Goal: Transaction & Acquisition: Purchase product/service

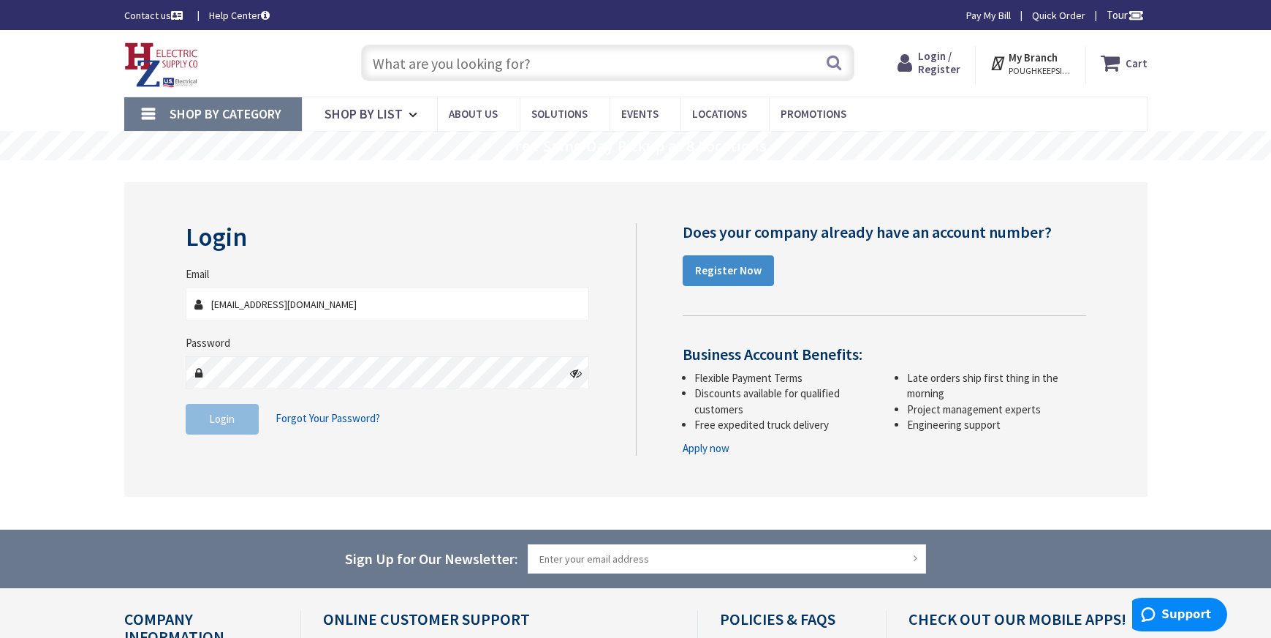
type input "[EMAIL_ADDRESS][DOMAIN_NAME]"
click at [223, 423] on span "Login" at bounding box center [222, 419] width 26 height 14
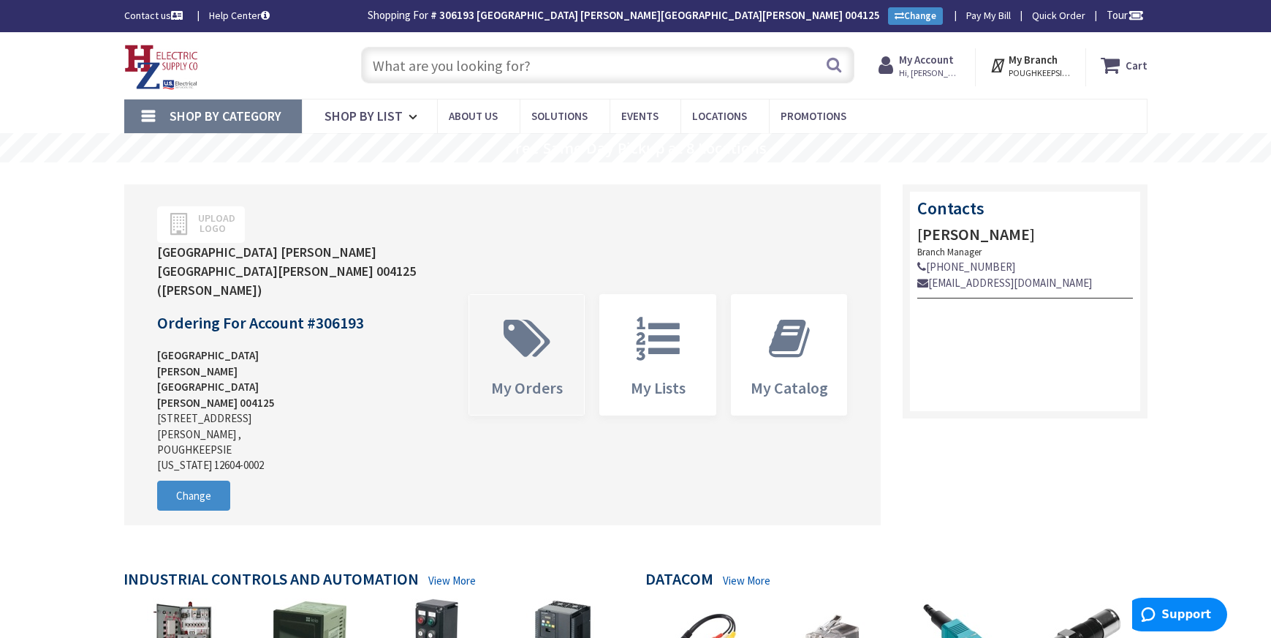
click at [543, 343] on span "My Orders" at bounding box center [527, 355] width 116 height 120
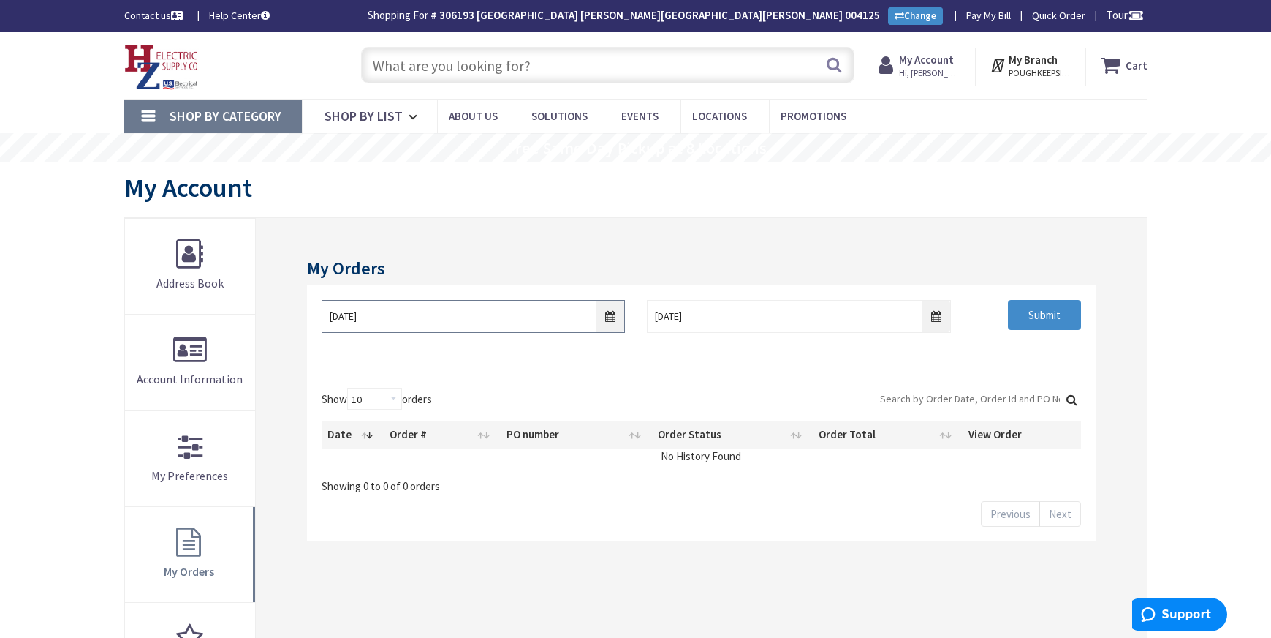
click at [606, 316] on input "9/26/2025" at bounding box center [473, 316] width 303 height 33
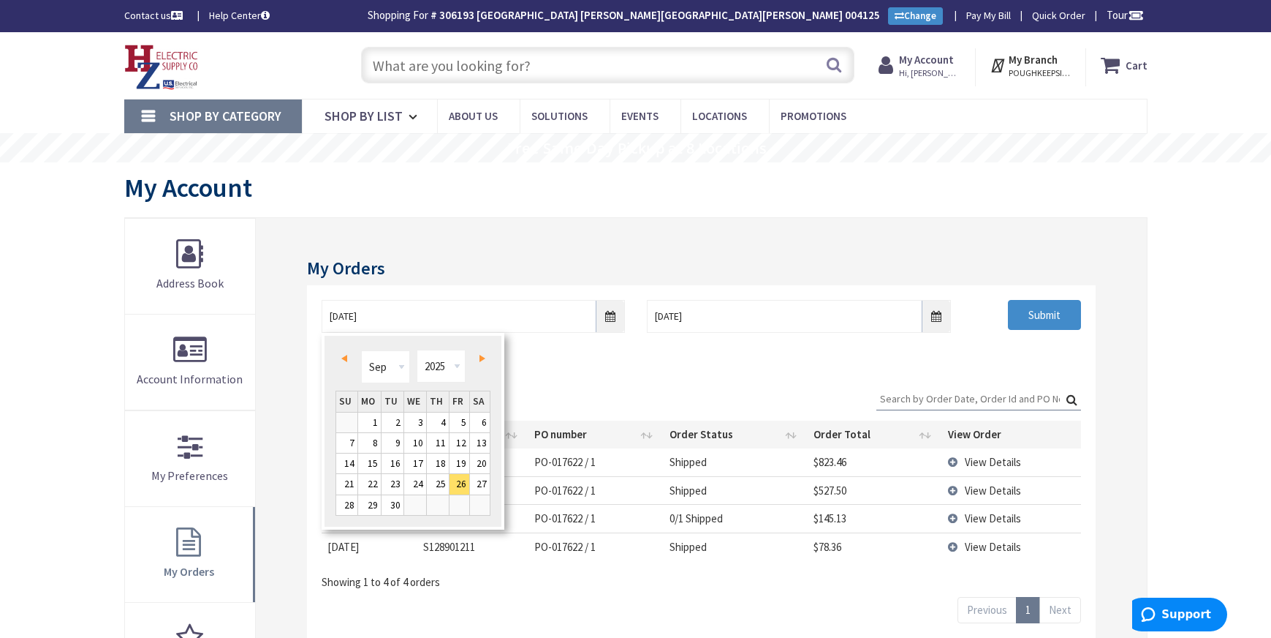
click at [343, 358] on span "Prev" at bounding box center [344, 358] width 6 height 7
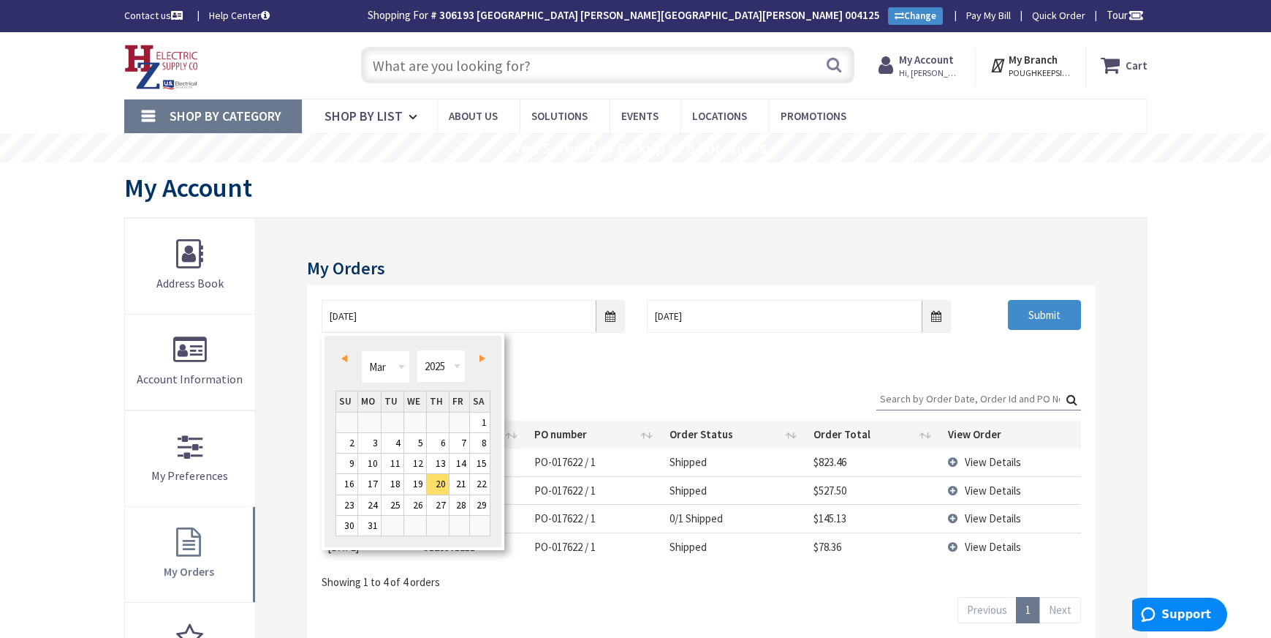
click at [343, 358] on span "Prev" at bounding box center [344, 358] width 6 height 7
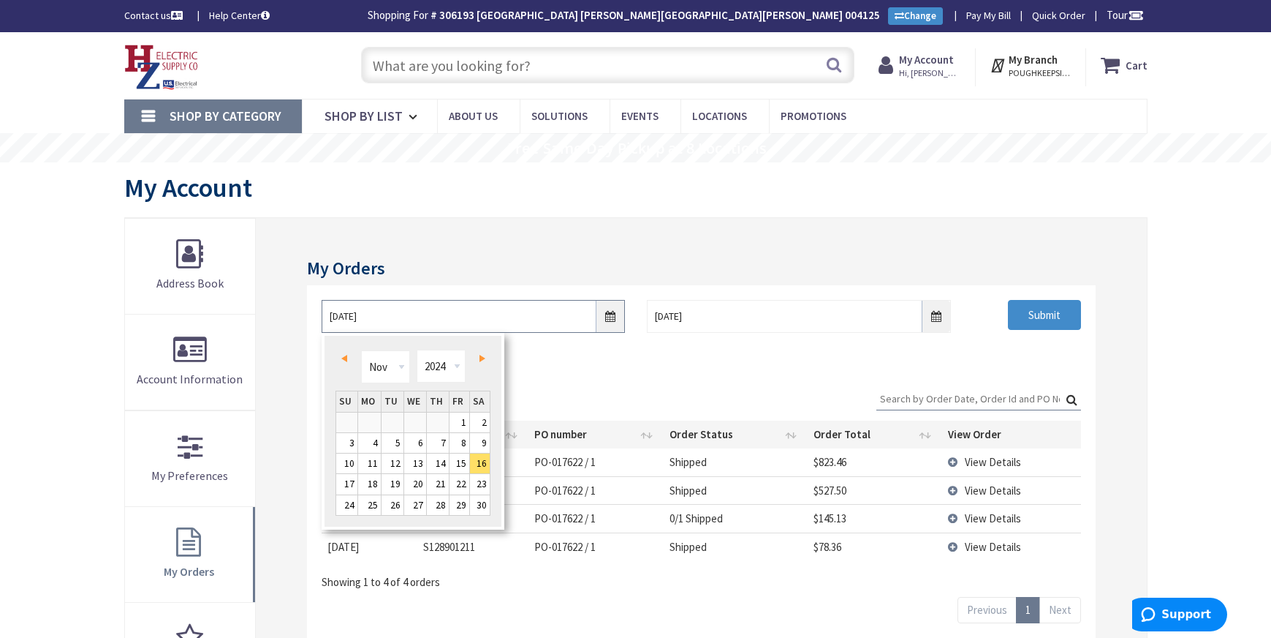
type input "10/15/2024"
click at [1050, 314] on input "Submit" at bounding box center [1044, 315] width 73 height 31
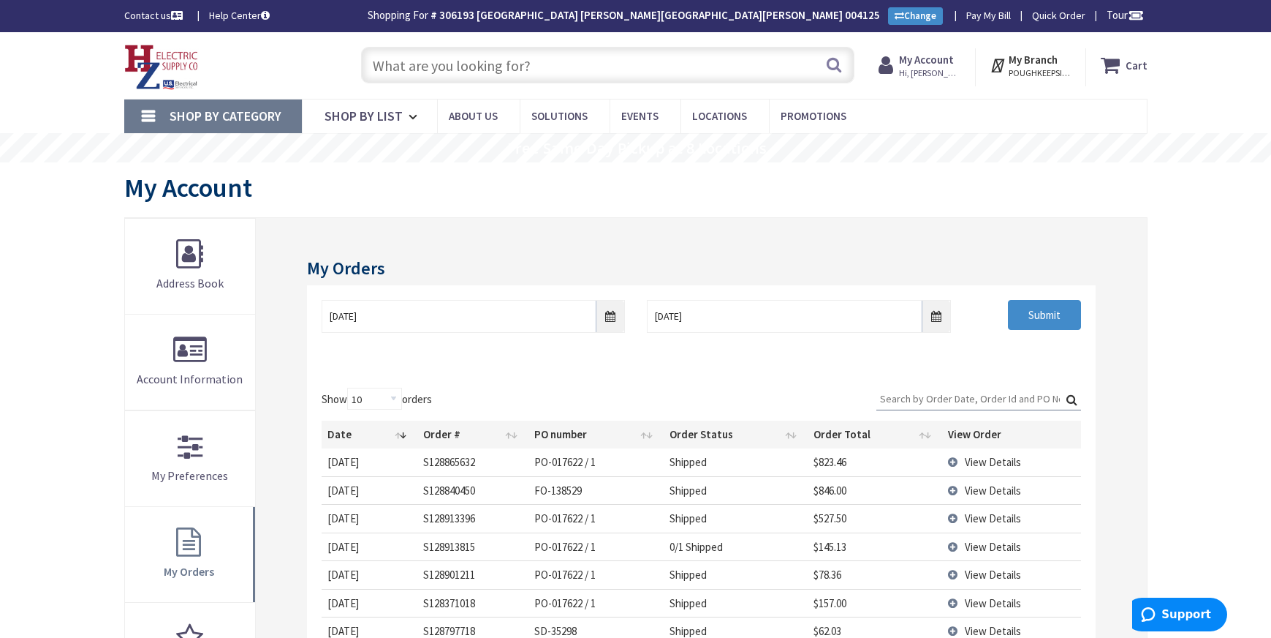
click at [506, 67] on input "text" at bounding box center [607, 65] width 493 height 37
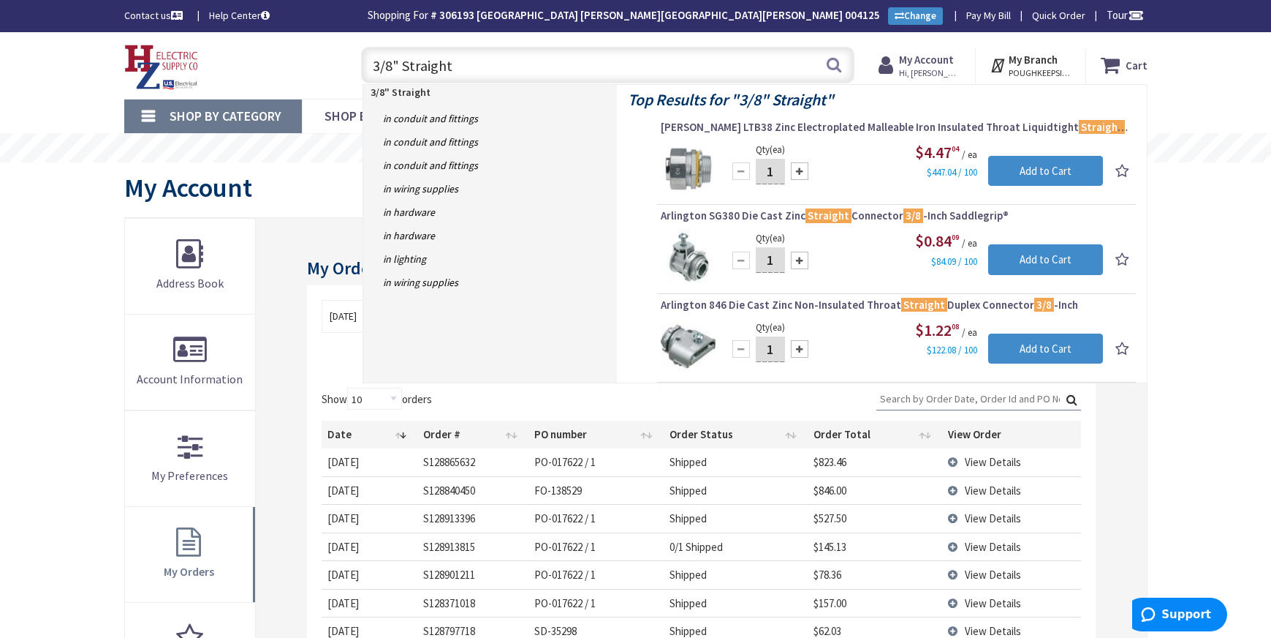
type input "3/8" Straight"
click at [801, 263] on div at bounding box center [800, 260] width 18 height 18
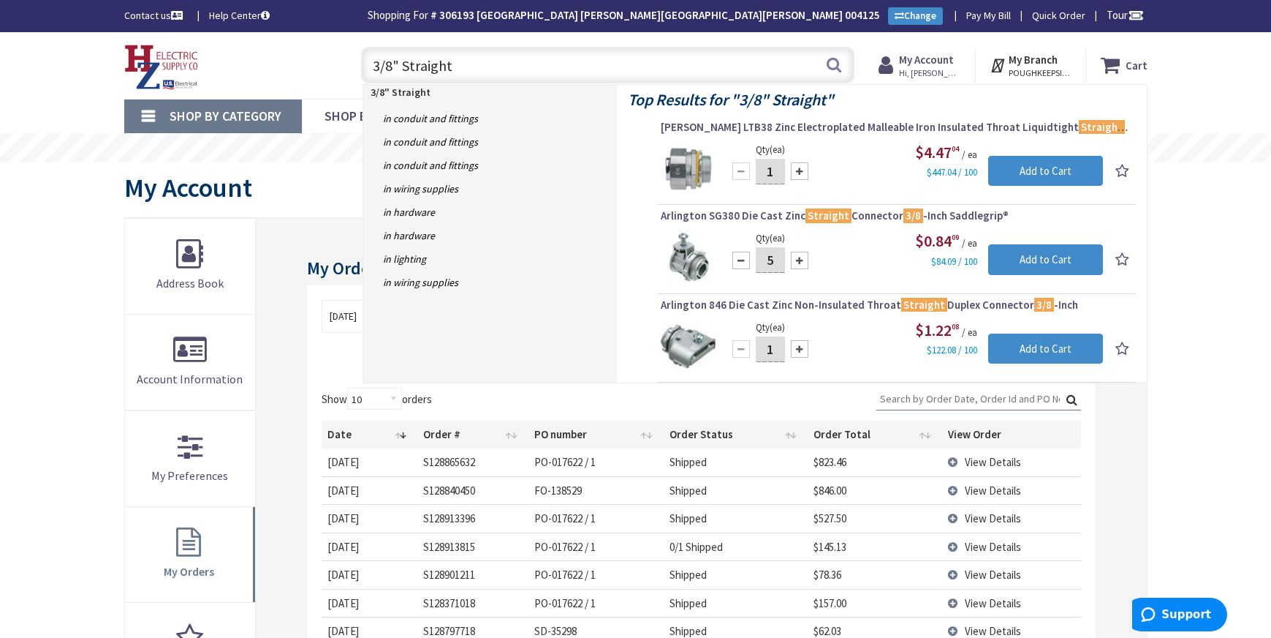
click at [801, 263] on div at bounding box center [800, 260] width 18 height 18
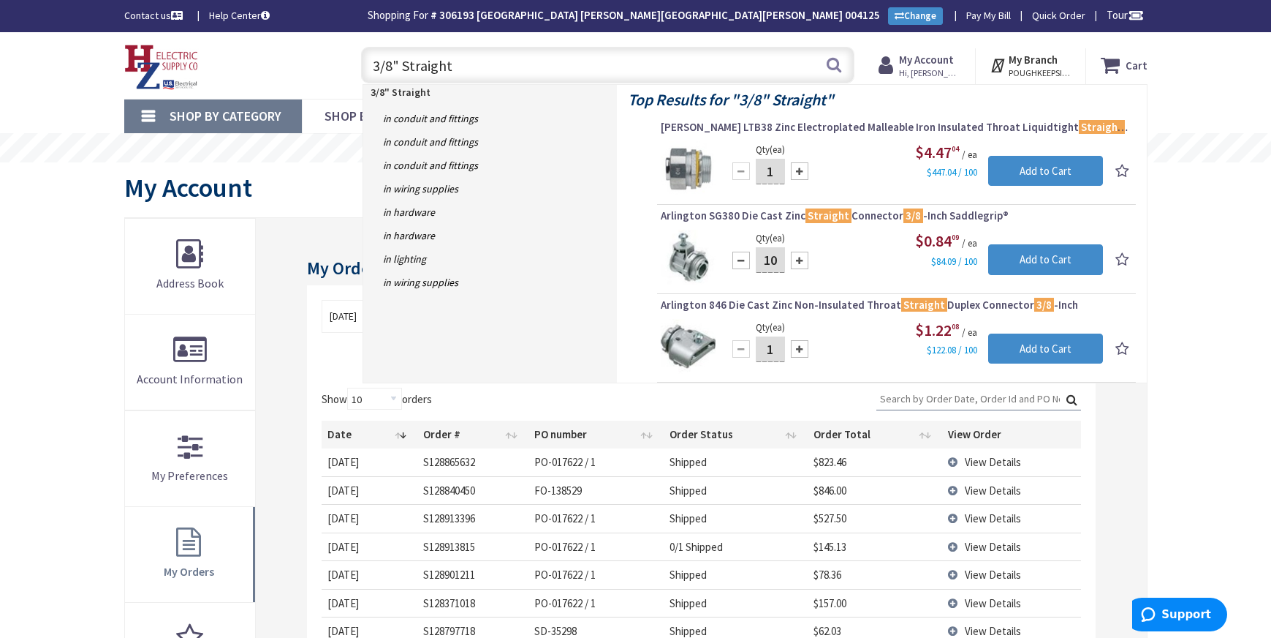
click at [801, 263] on div at bounding box center [800, 260] width 18 height 18
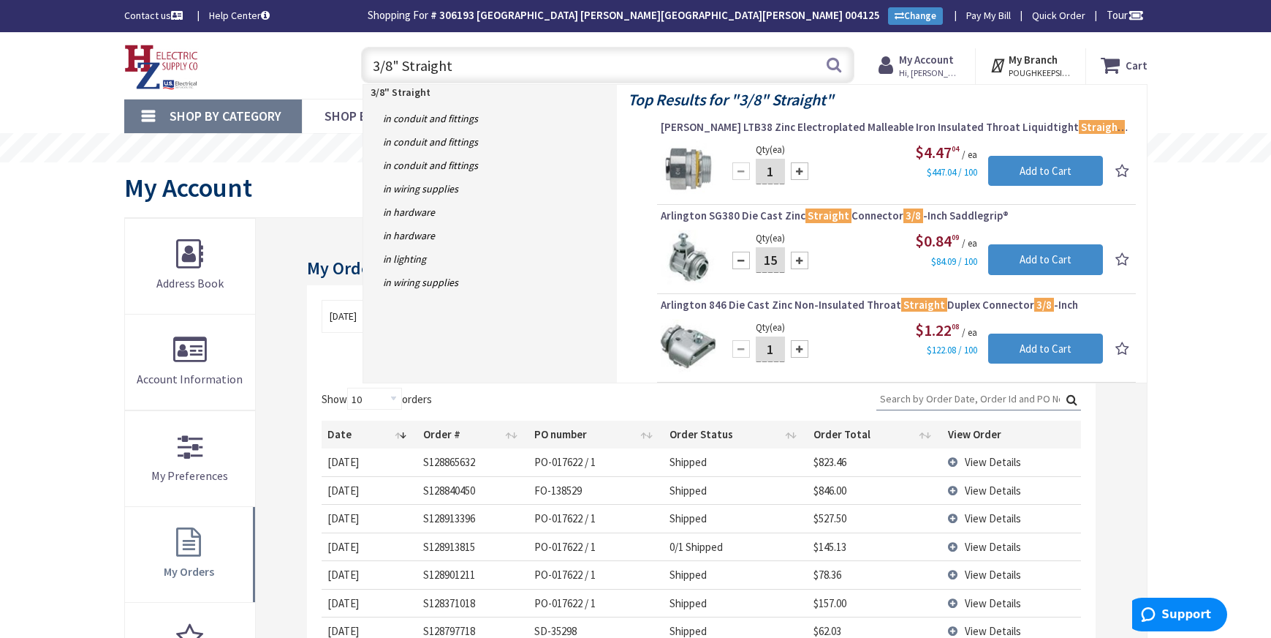
click at [801, 263] on div at bounding box center [800, 260] width 18 height 18
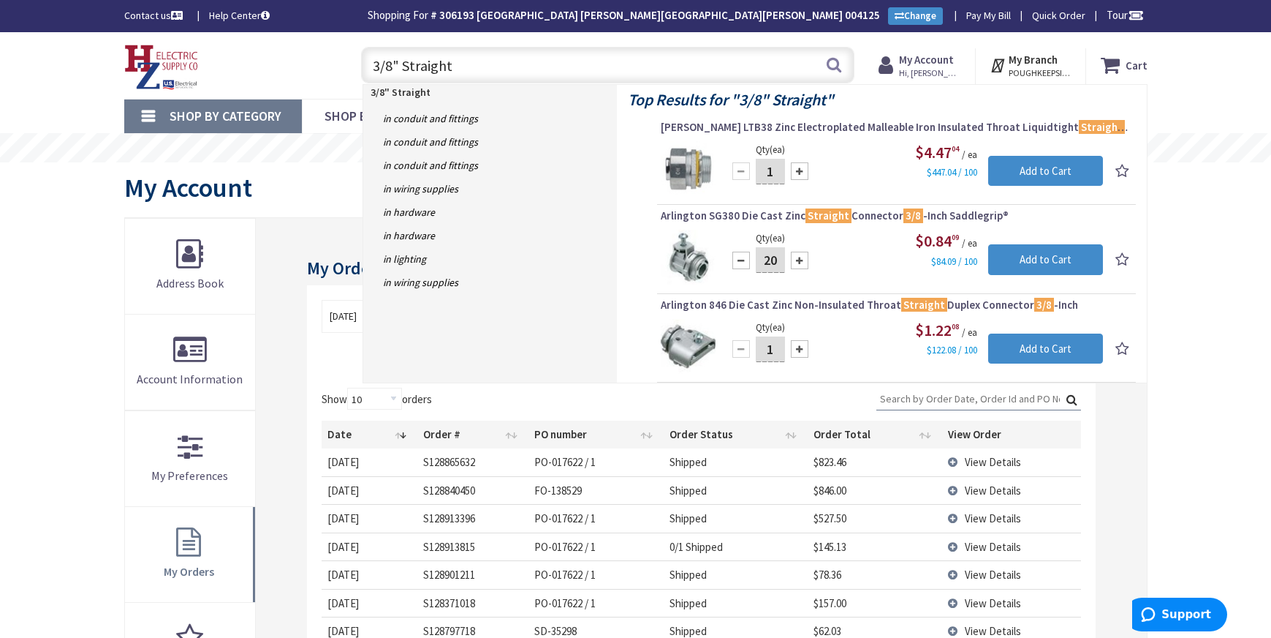
click at [801, 263] on div at bounding box center [800, 260] width 18 height 18
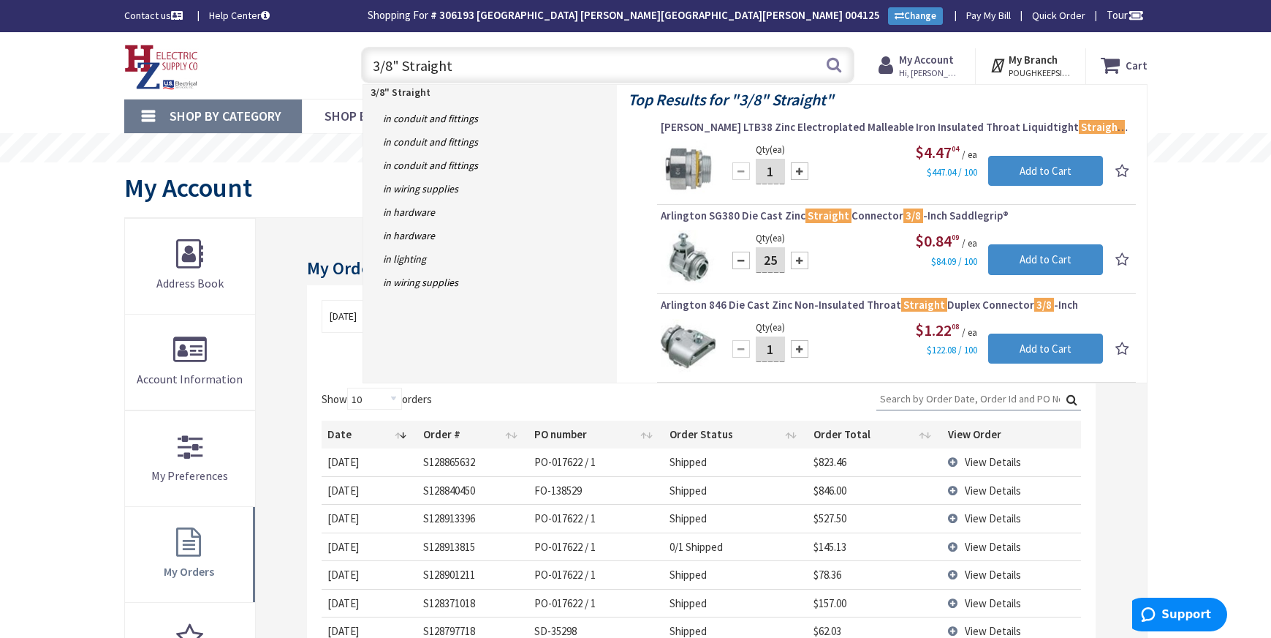
click at [801, 263] on div at bounding box center [800, 260] width 18 height 18
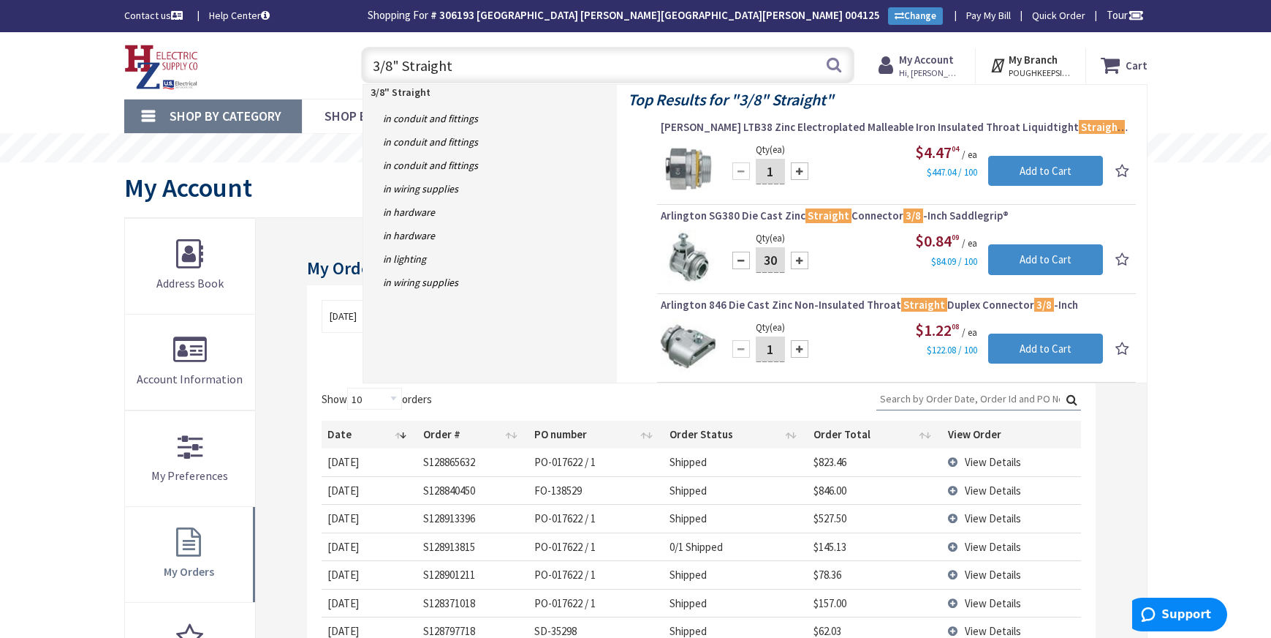
click at [801, 263] on div at bounding box center [800, 260] width 18 height 18
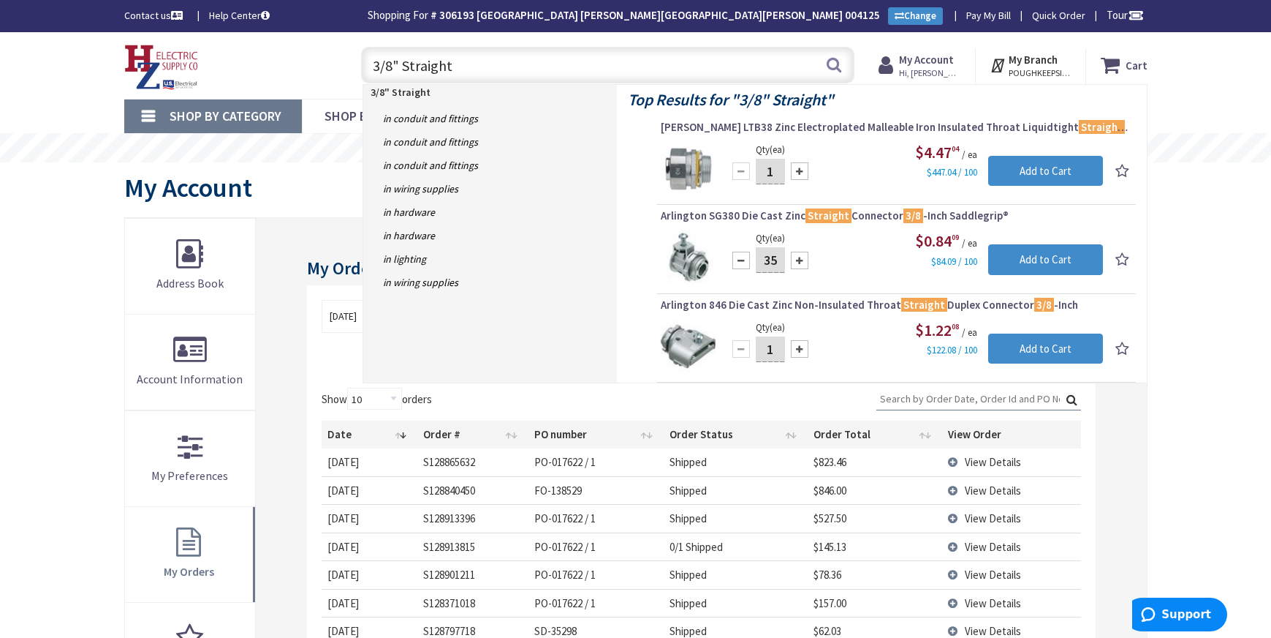
click at [801, 263] on div at bounding box center [800, 260] width 18 height 18
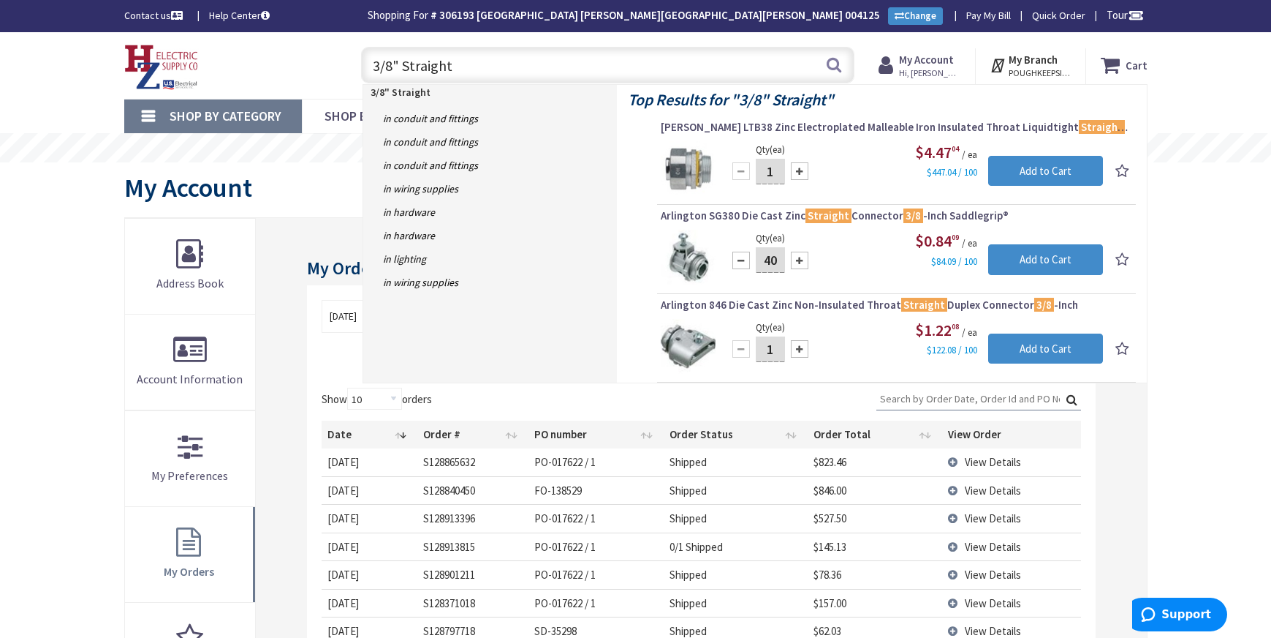
click at [801, 263] on div at bounding box center [800, 260] width 18 height 18
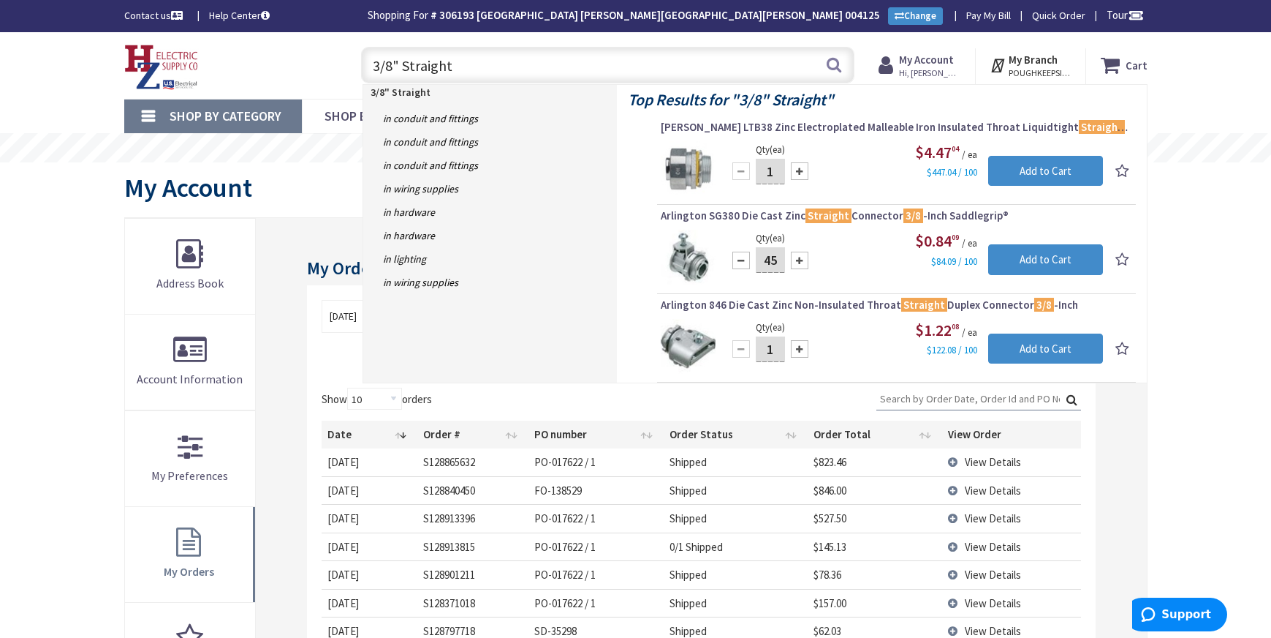
click at [801, 263] on div at bounding box center [800, 260] width 18 height 18
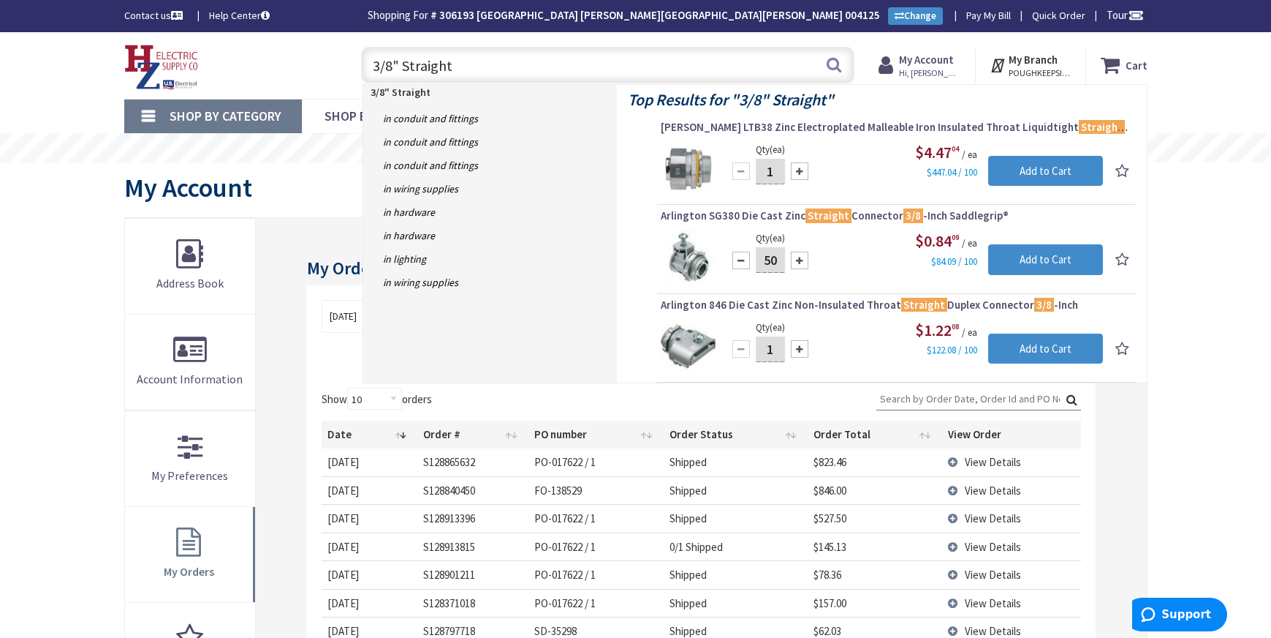
click at [801, 263] on div at bounding box center [800, 260] width 18 height 18
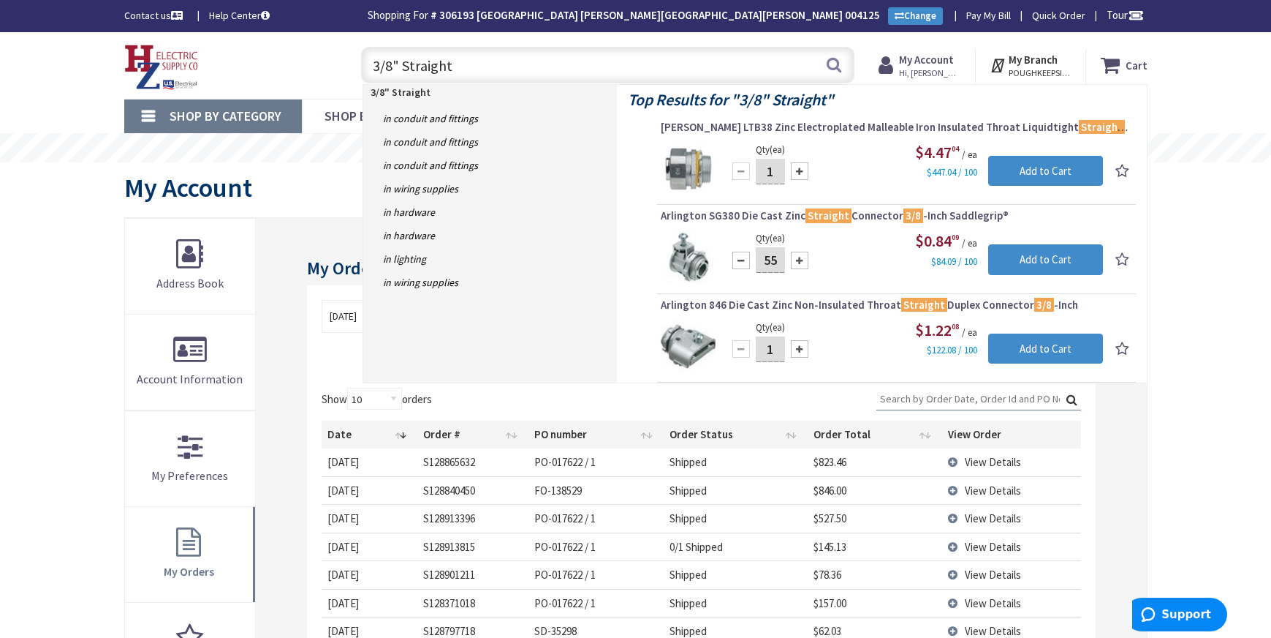
click at [801, 263] on div at bounding box center [800, 260] width 18 height 18
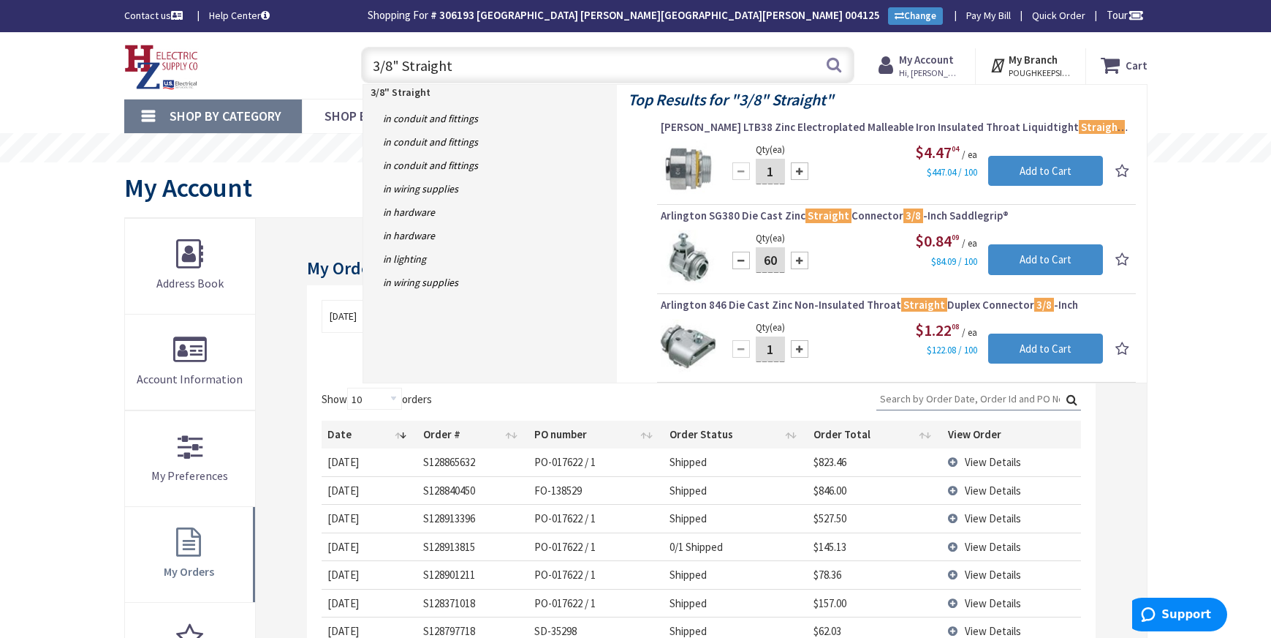
click at [801, 263] on div at bounding box center [800, 260] width 18 height 18
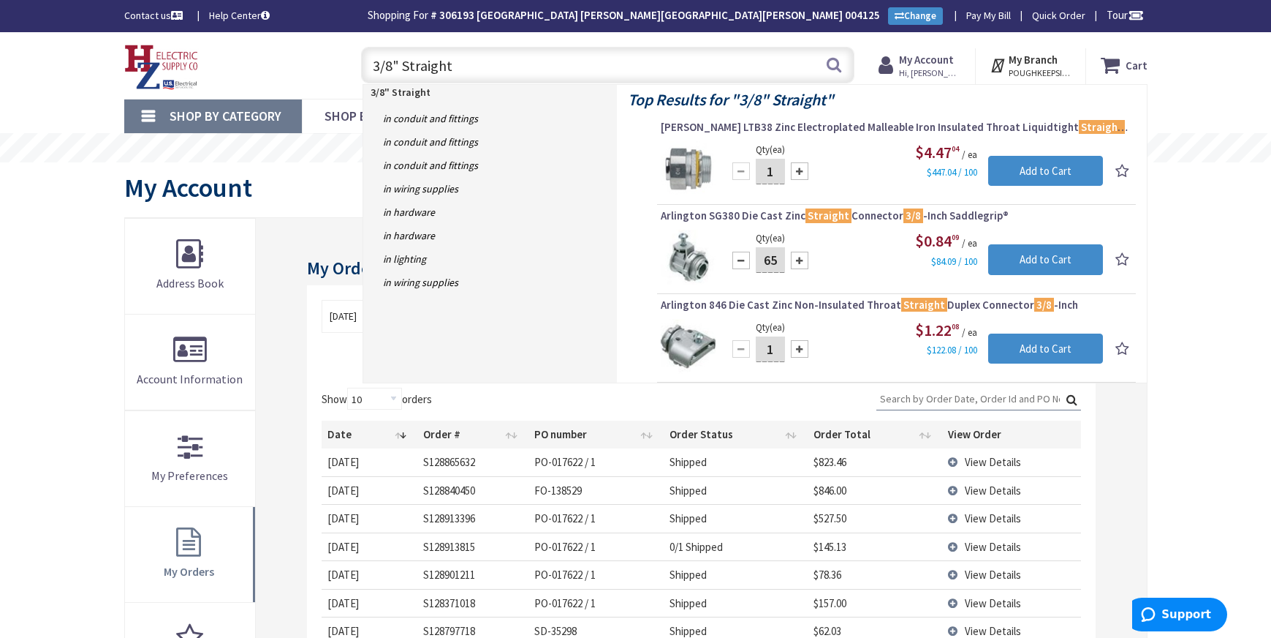
click at [801, 263] on div at bounding box center [800, 260] width 18 height 18
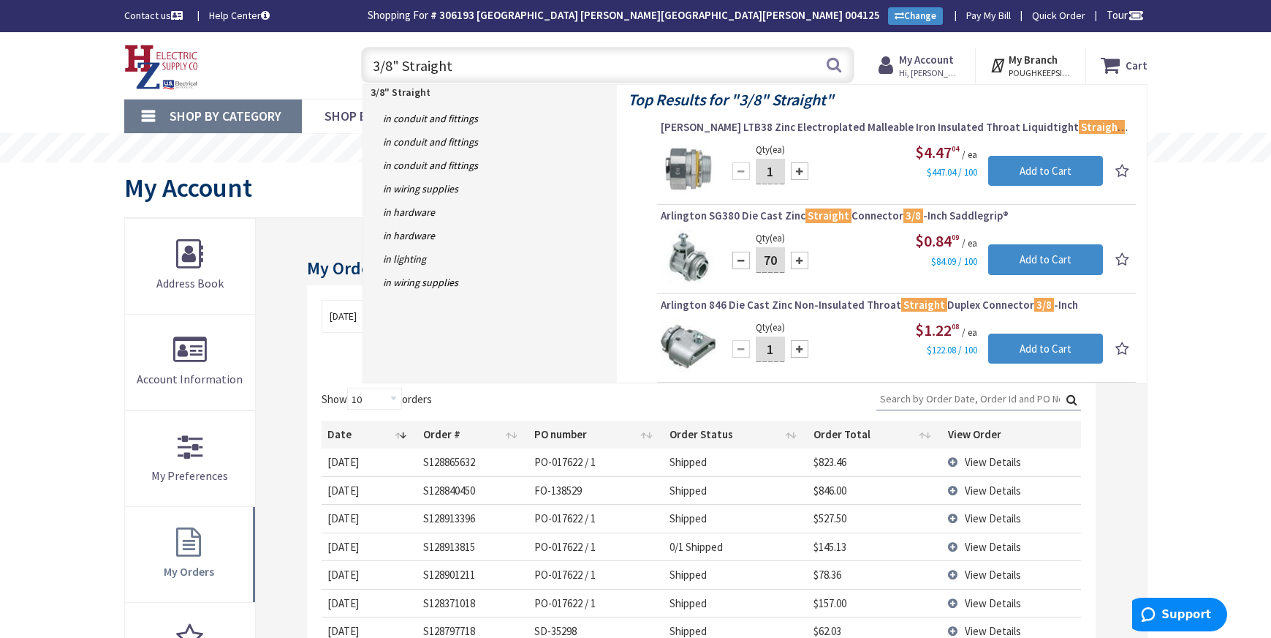
click at [801, 263] on div at bounding box center [800, 260] width 18 height 18
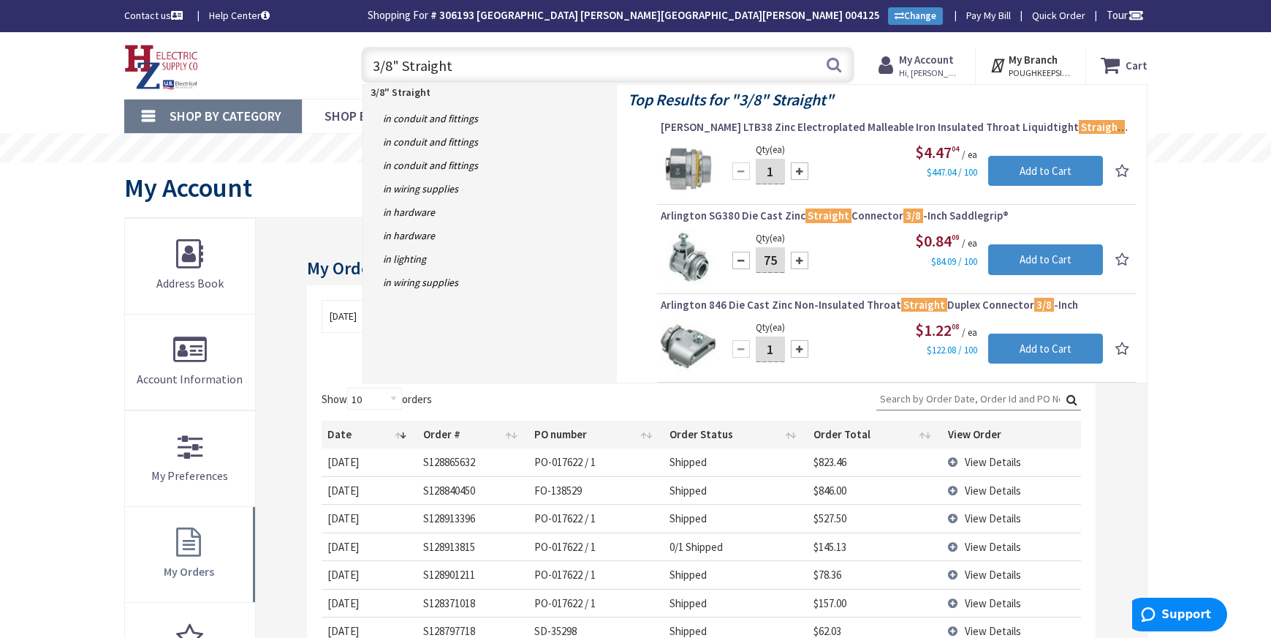
click at [801, 263] on div at bounding box center [800, 260] width 18 height 18
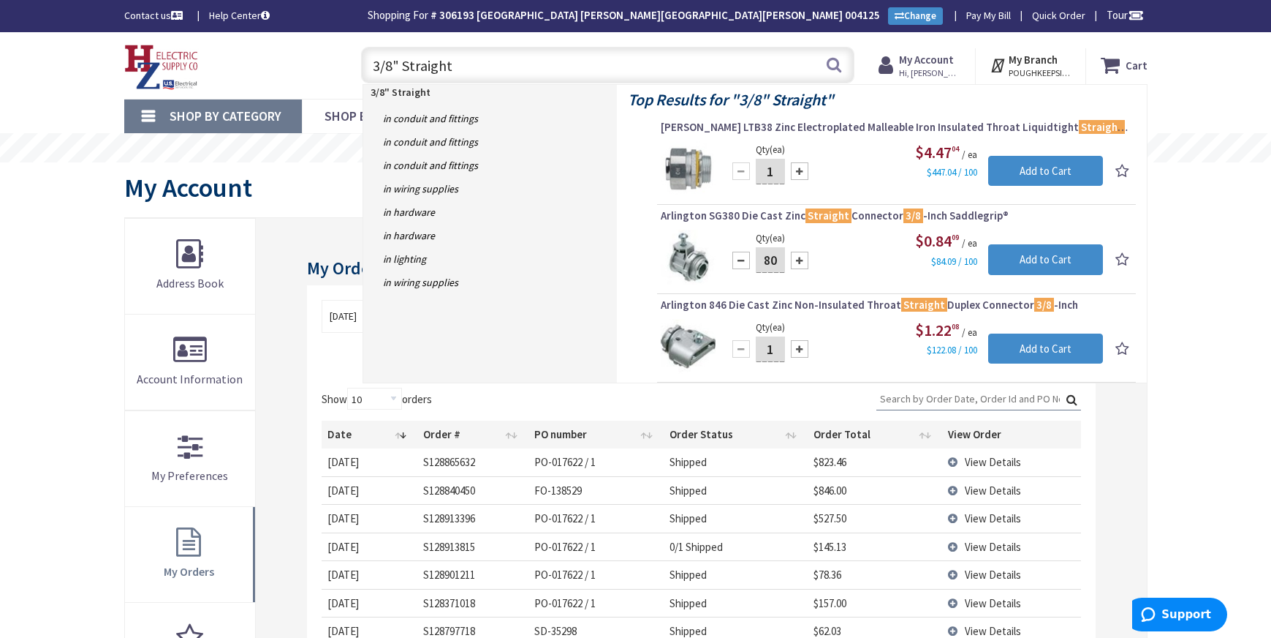
click at [801, 263] on div at bounding box center [800, 260] width 18 height 18
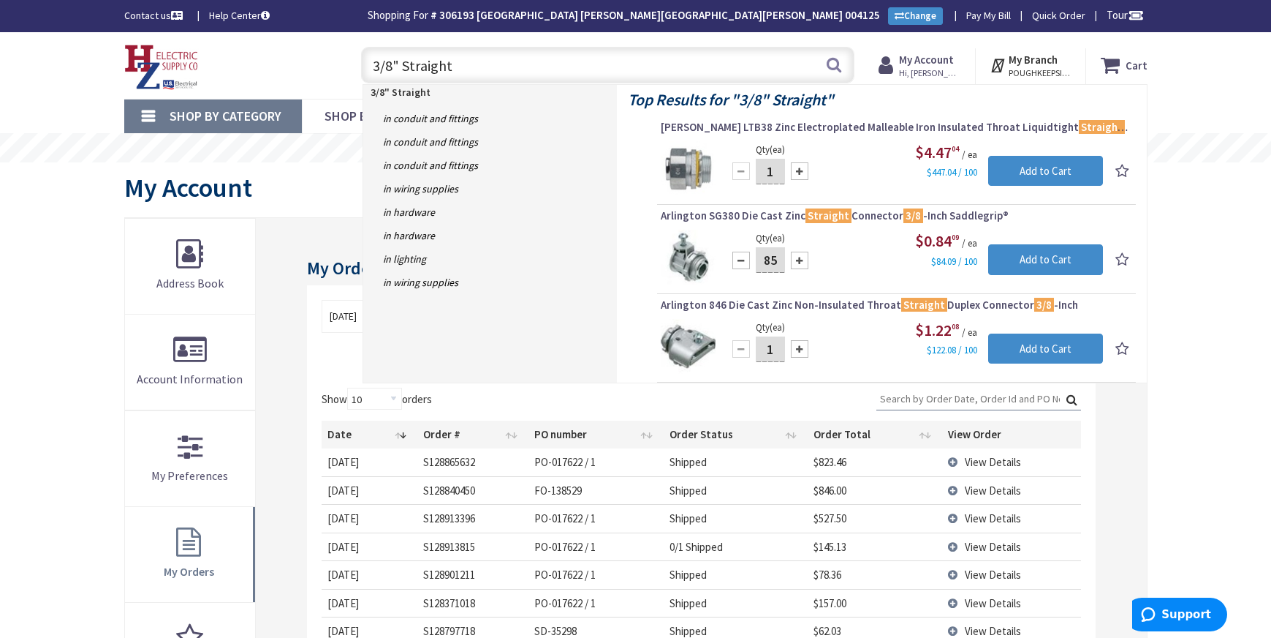
click at [801, 263] on div at bounding box center [800, 260] width 18 height 18
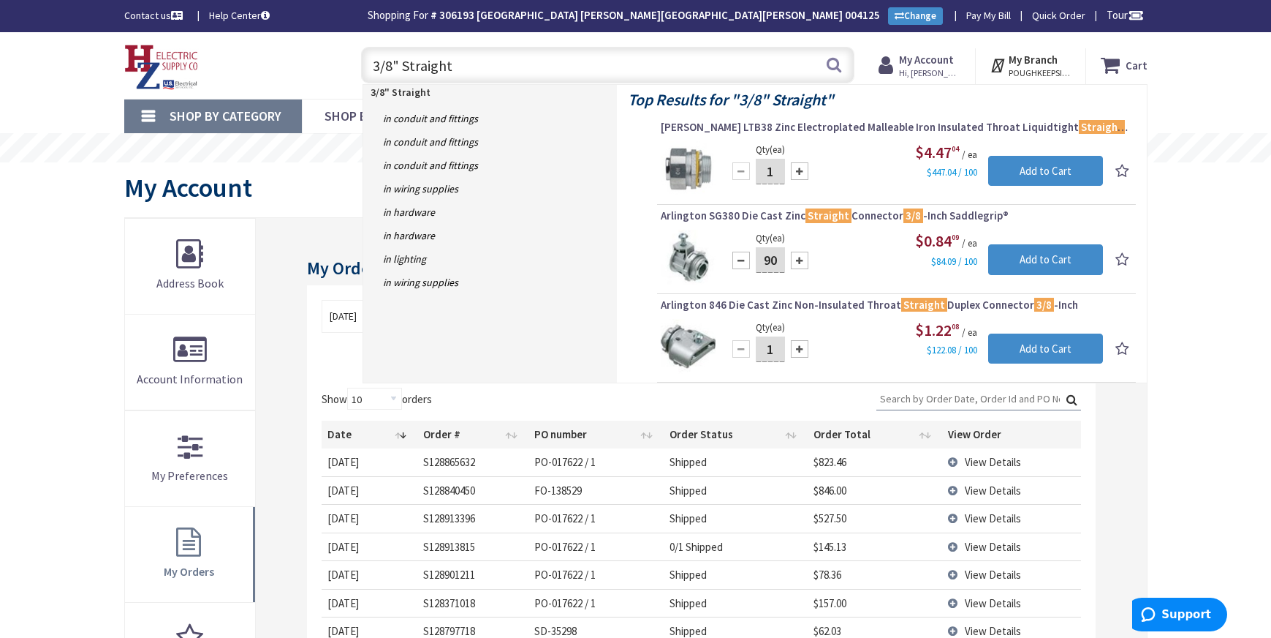
click at [801, 263] on div at bounding box center [800, 260] width 18 height 18
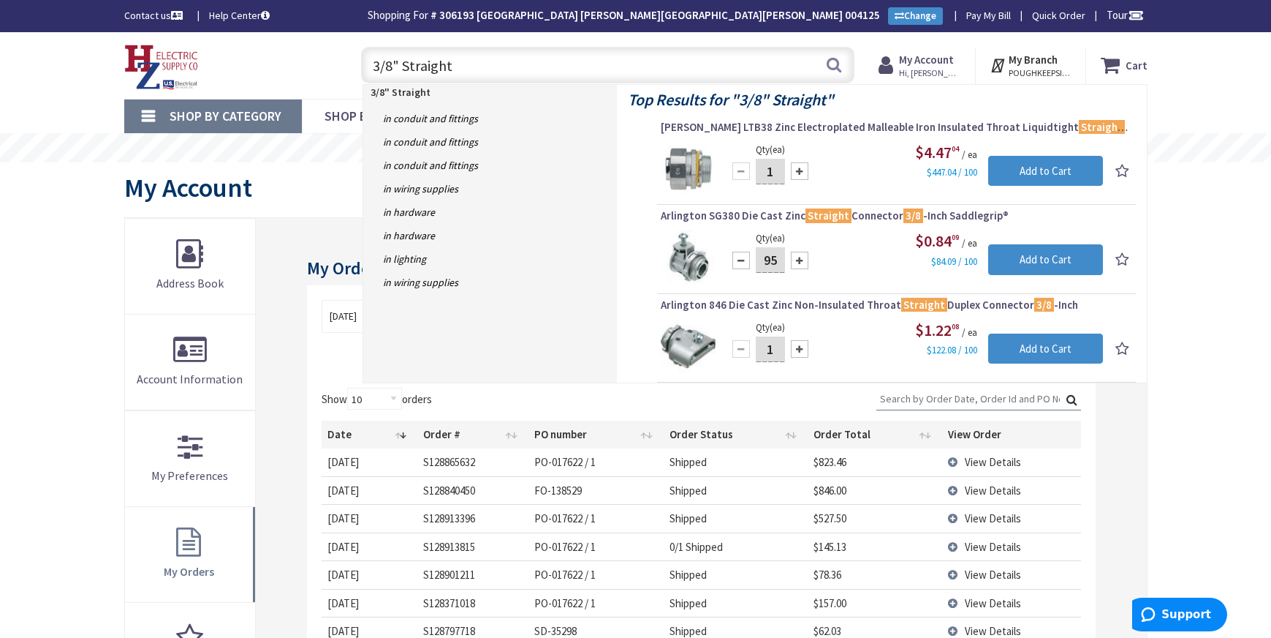
click at [801, 263] on div at bounding box center [800, 260] width 18 height 18
click at [799, 263] on div at bounding box center [800, 260] width 18 height 18
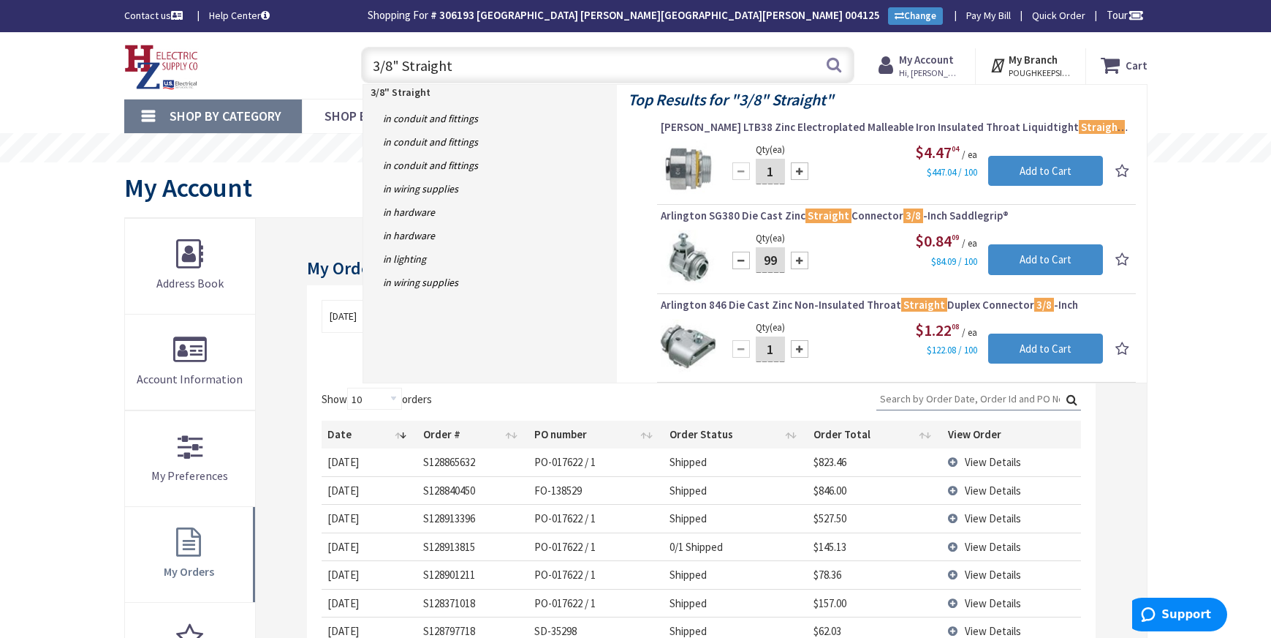
type input "100"
click at [1048, 257] on input "Add to Cart" at bounding box center [1045, 259] width 115 height 31
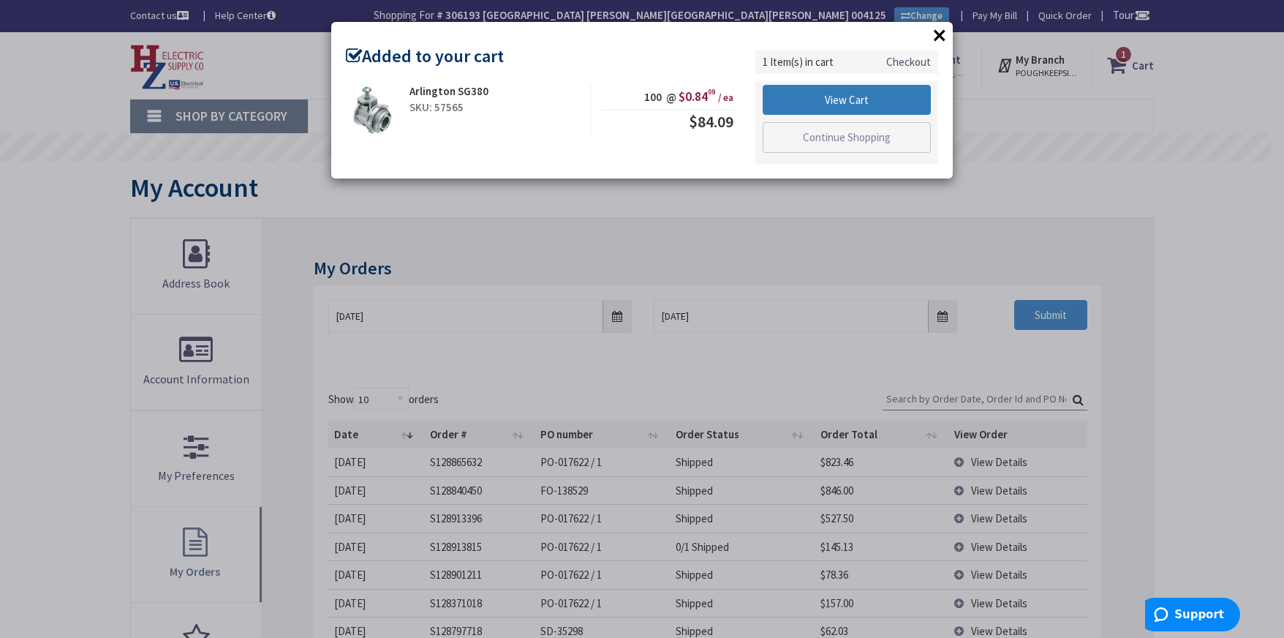
click at [856, 99] on link "View Cart" at bounding box center [847, 100] width 168 height 31
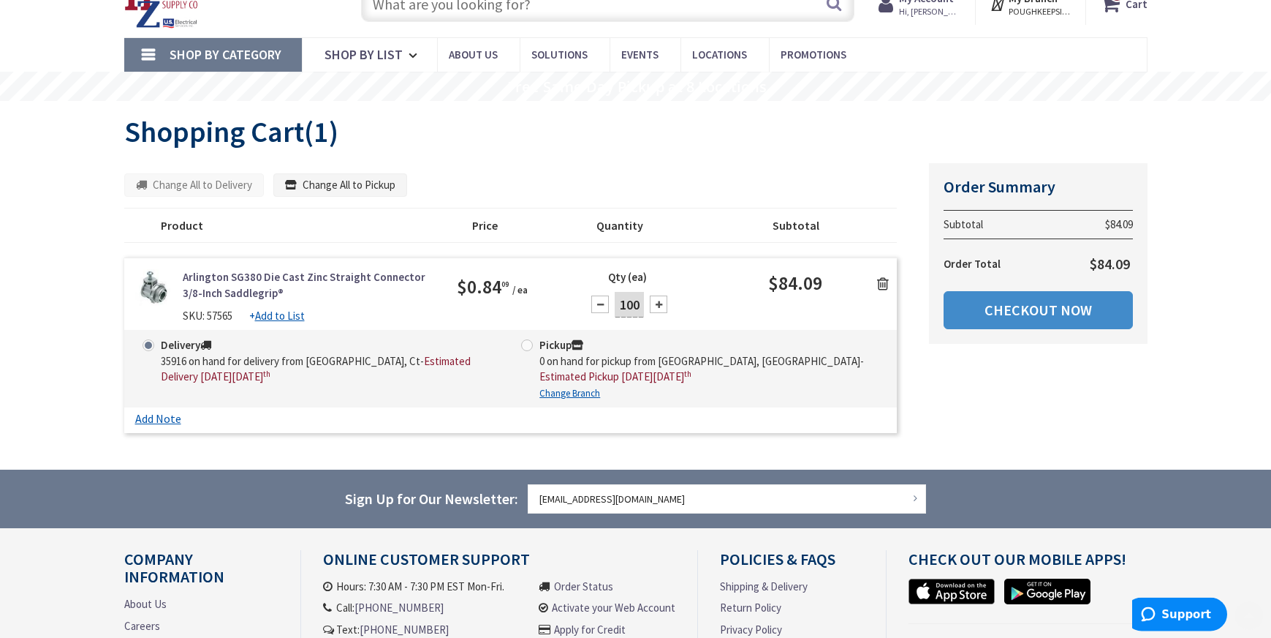
scroll to position [123, 0]
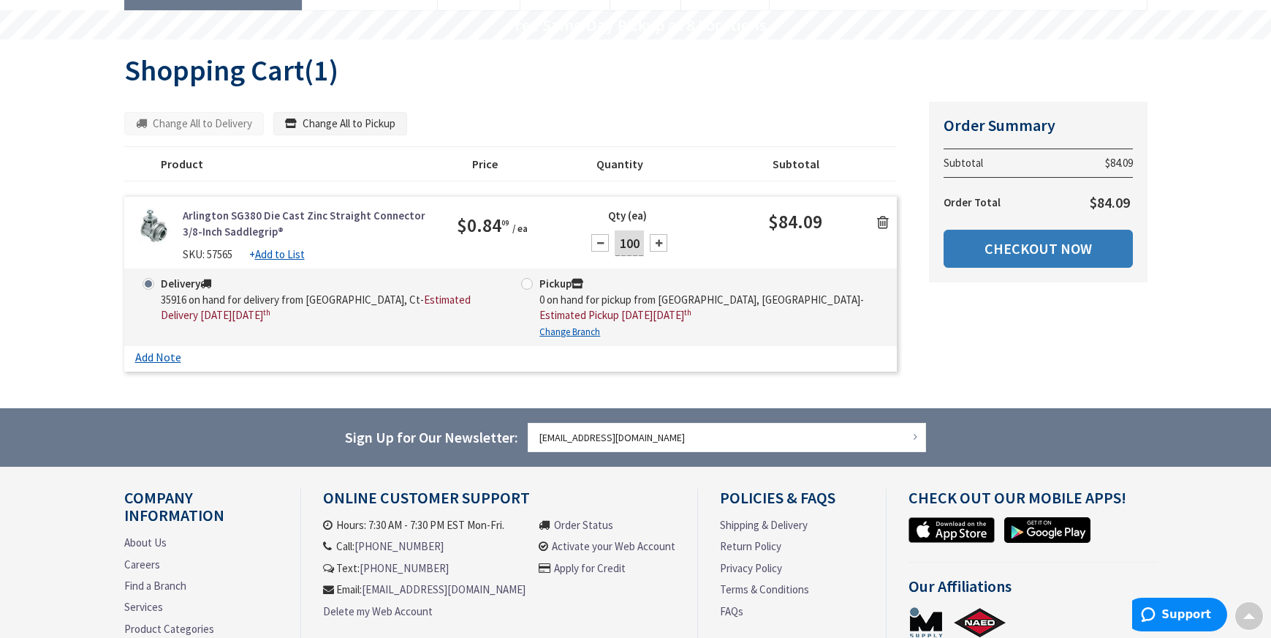
click at [1025, 249] on link "Checkout Now" at bounding box center [1038, 249] width 189 height 38
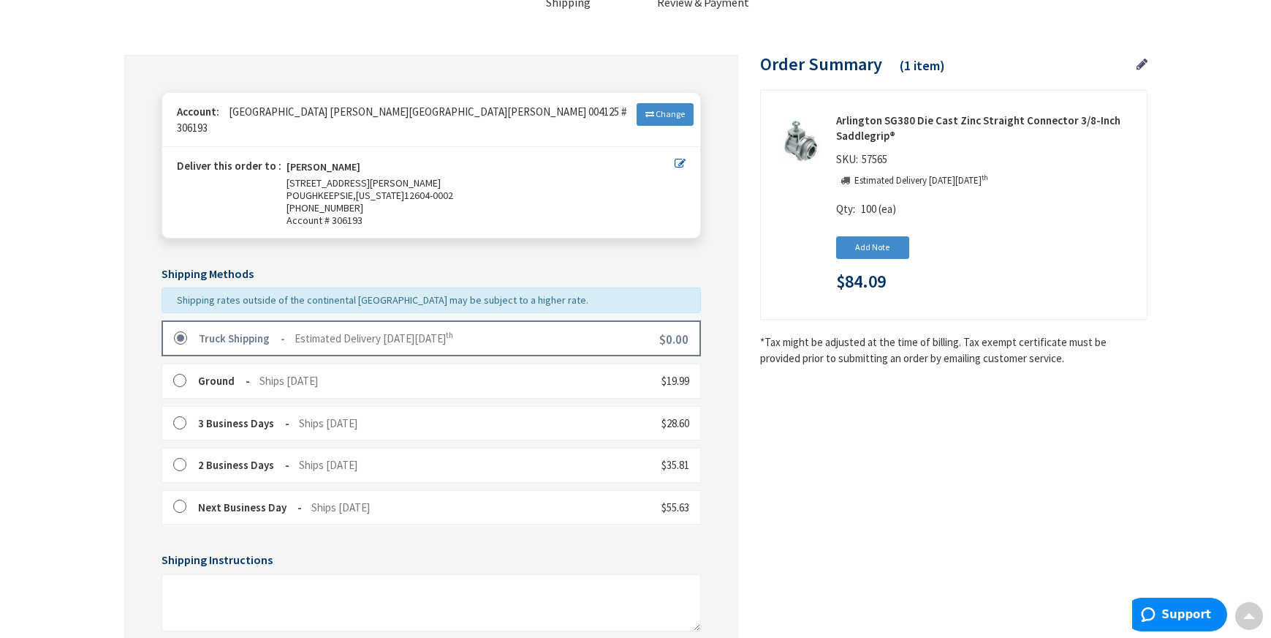
scroll to position [307, 0]
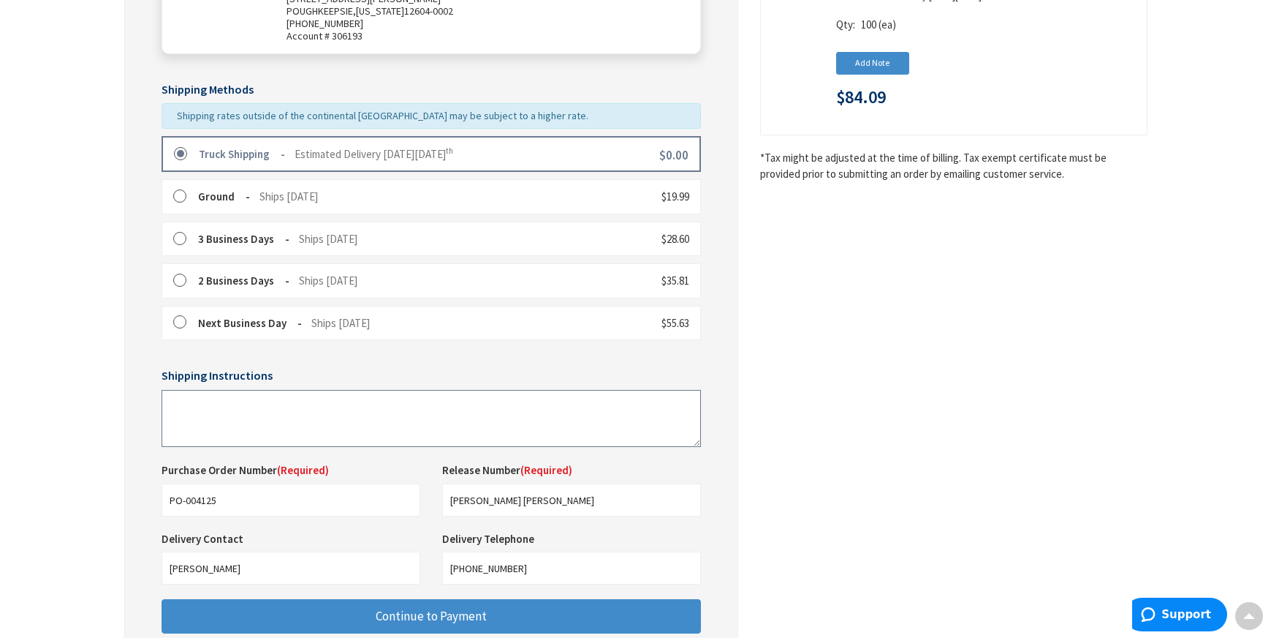
click at [201, 404] on textarea at bounding box center [432, 418] width 540 height 57
click at [290, 390] on textarea "Please deliver to Warehouse not the Electric Shop" at bounding box center [432, 418] width 540 height 57
type textarea "Please deliver to Warehouse Attn: Kenny or Brian not the Electric Shop"
drag, startPoint x: 232, startPoint y: 486, endPoint x: 110, endPoint y: 473, distance: 123.5
click at [162, 483] on input "PO-004125" at bounding box center [291, 499] width 259 height 33
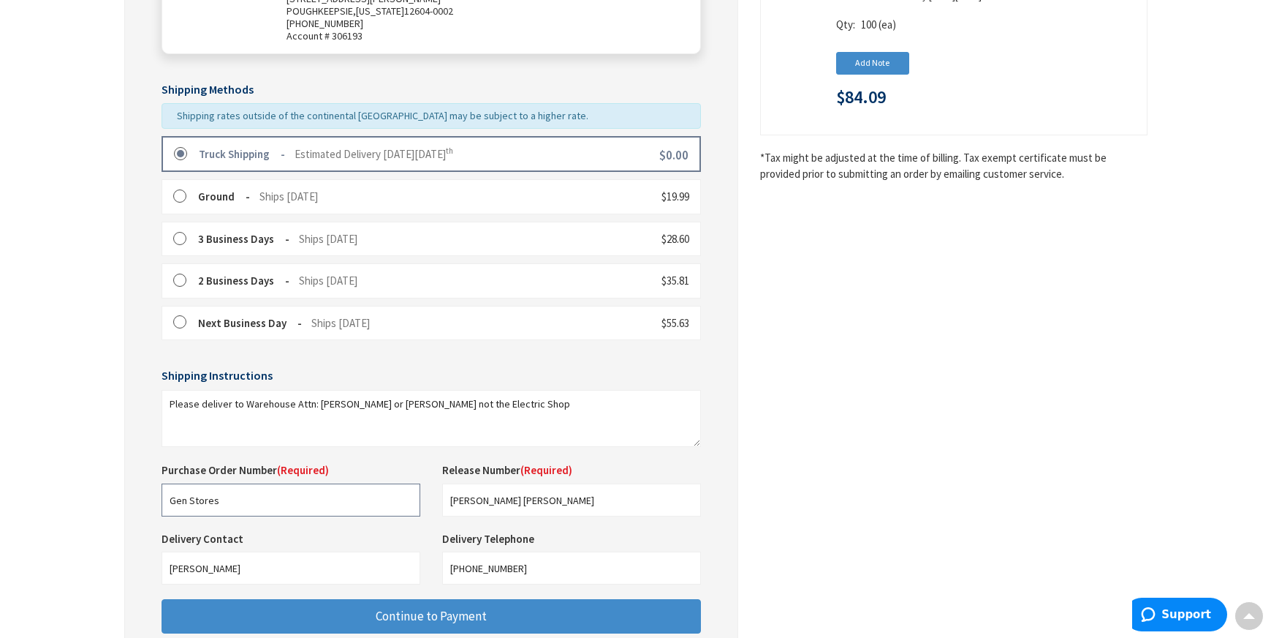
type input "Gen Stores"
drag, startPoint x: 496, startPoint y: 486, endPoint x: 393, endPoint y: 485, distance: 103.1
click at [442, 485] on input "CUSHING HALL RENO" at bounding box center [571, 499] width 259 height 33
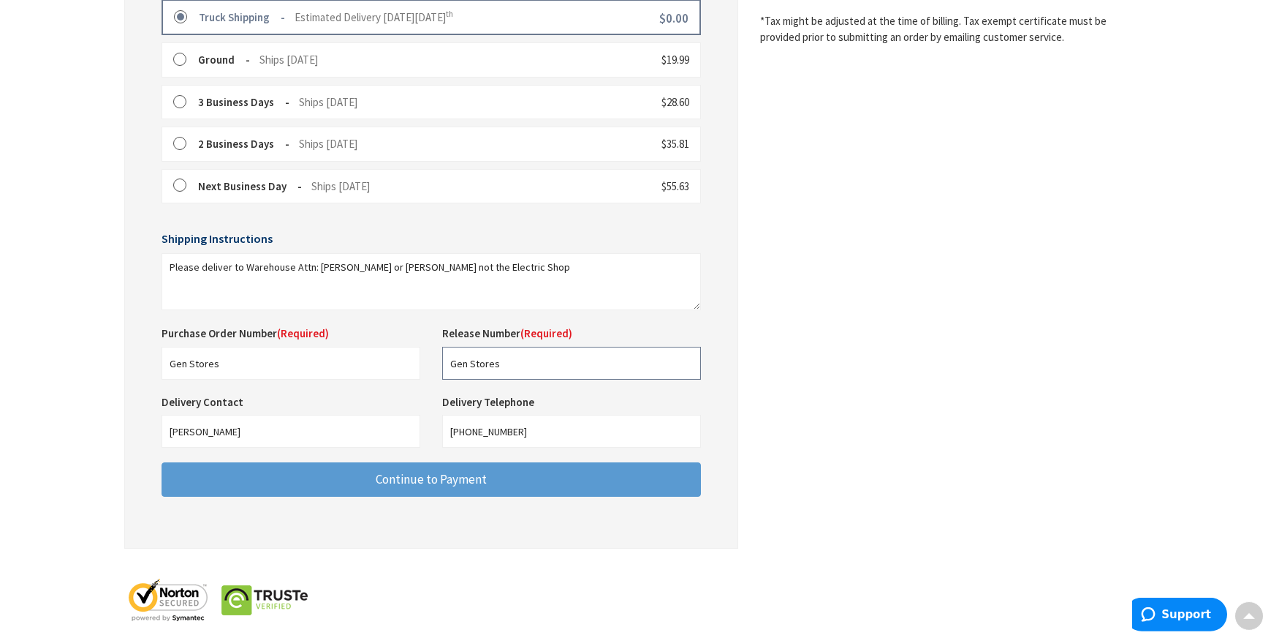
scroll to position [445, 0]
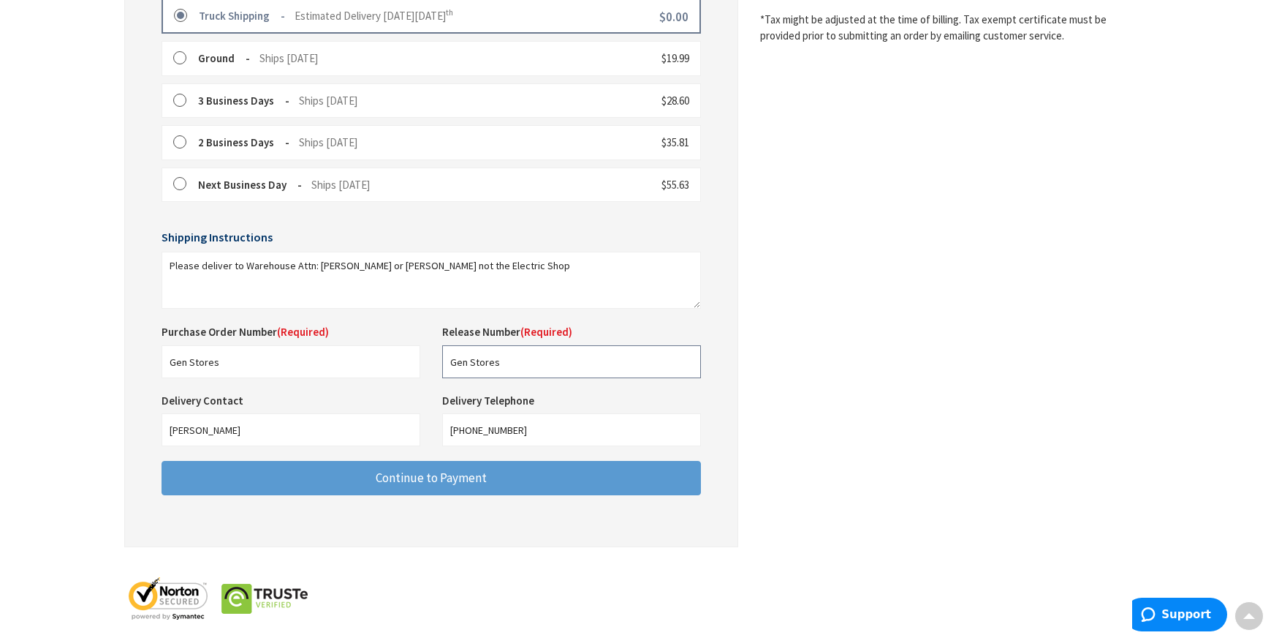
type input "Gen Stores"
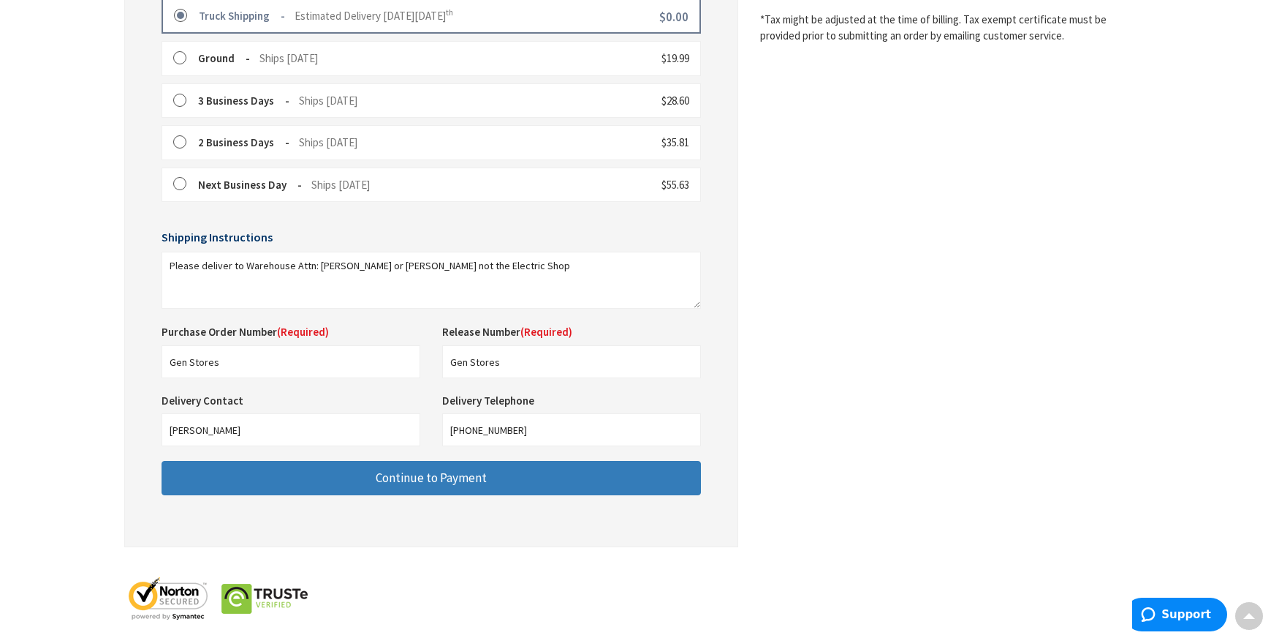
click at [456, 469] on span "Continue to Payment" at bounding box center [431, 477] width 111 height 16
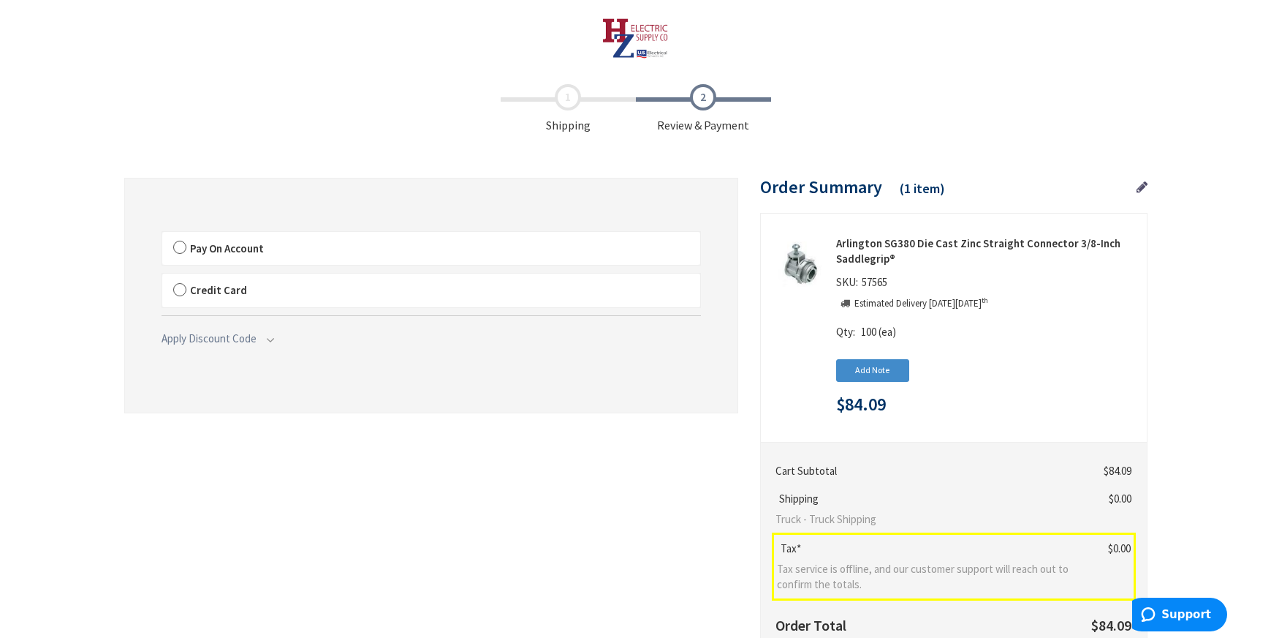
click at [178, 289] on label "Credit Card" at bounding box center [431, 290] width 538 height 34
click at [162, 276] on input "Credit Card" at bounding box center [162, 276] width 0 height 0
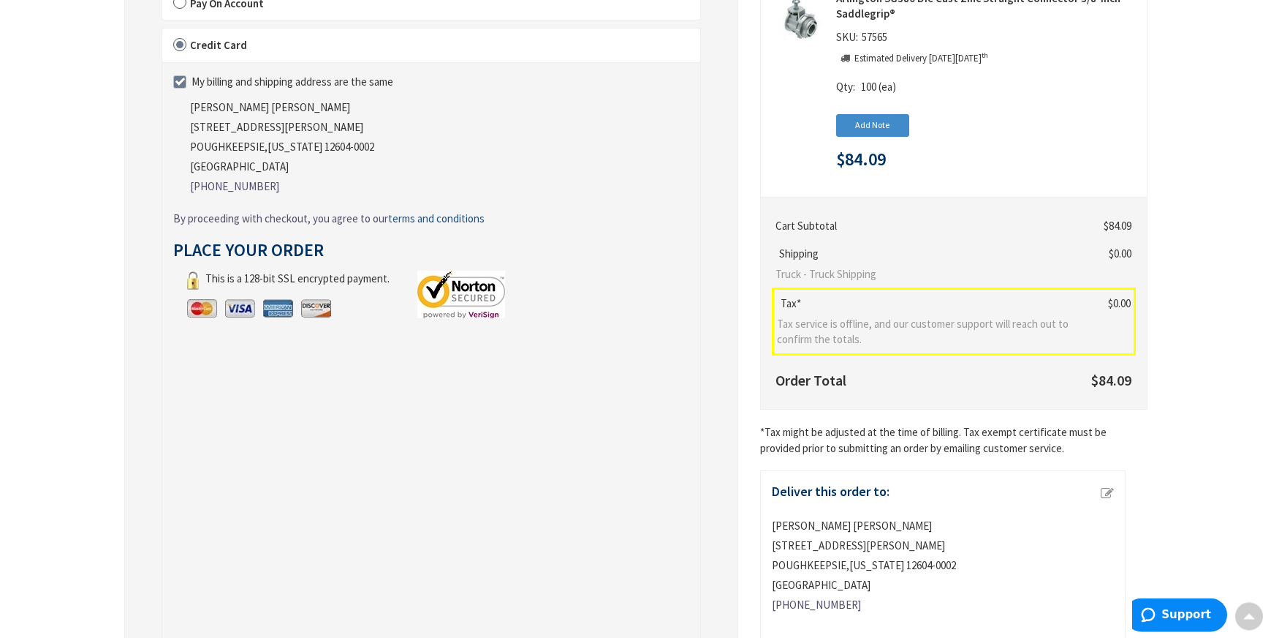
scroll to position [368, 0]
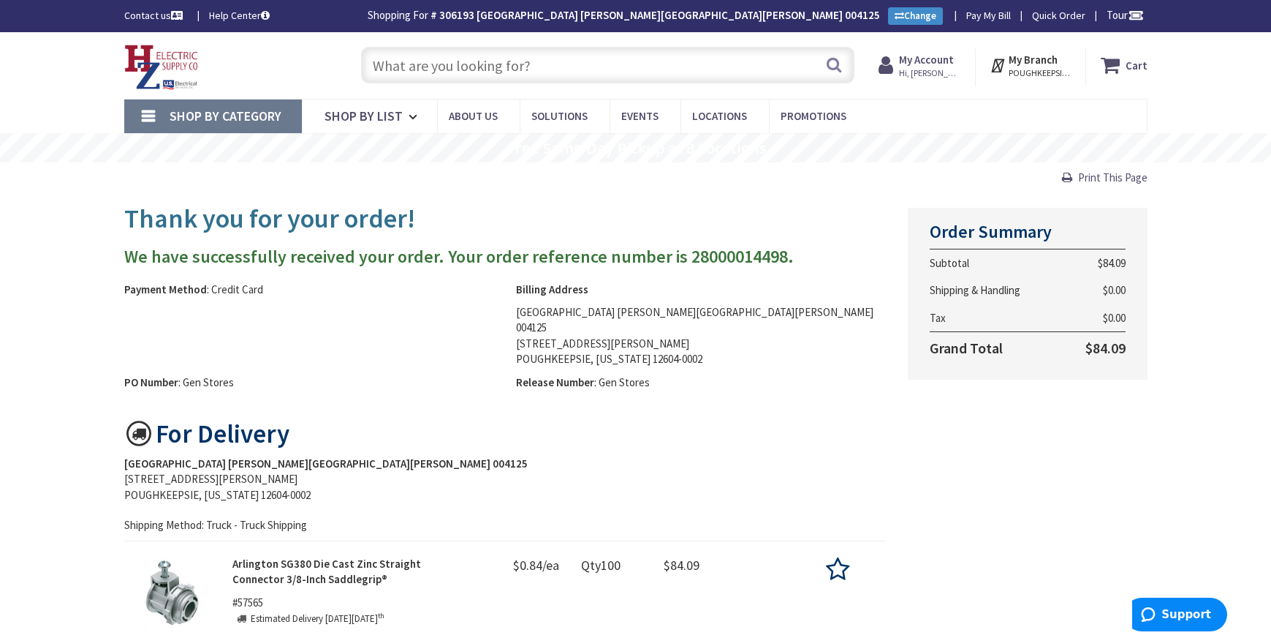
click at [1112, 177] on span "Print This Page" at bounding box center [1112, 177] width 69 height 14
click at [936, 64] on strong "My Account" at bounding box center [926, 60] width 55 height 14
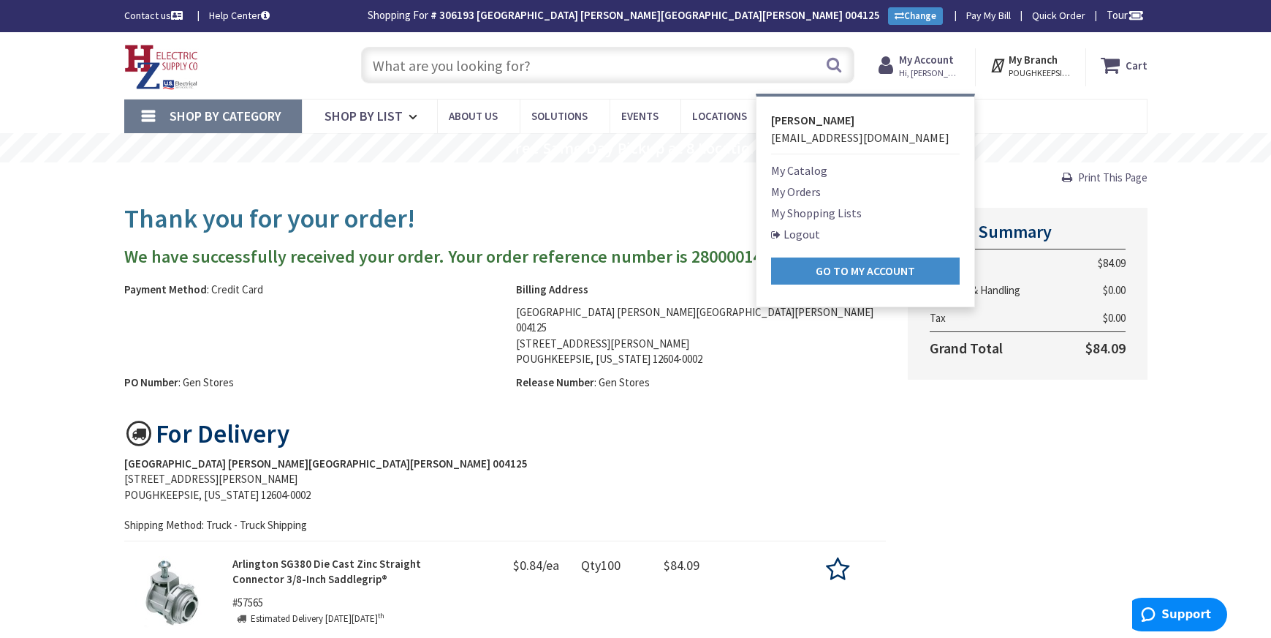
click at [810, 232] on link "Logout" at bounding box center [795, 234] width 49 height 18
